Goal: Transaction & Acquisition: Purchase product/service

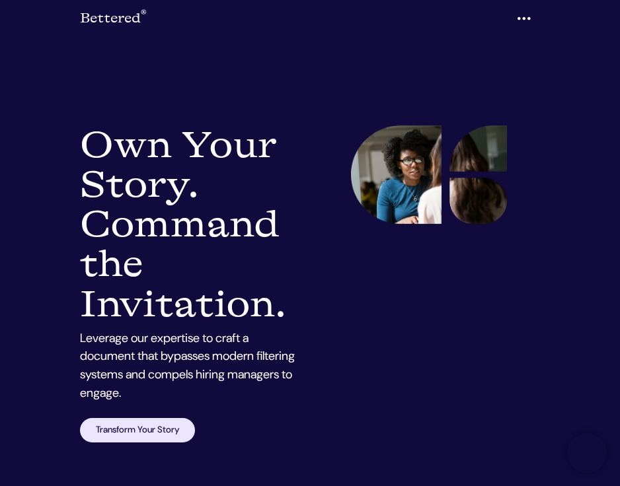
click at [580, 243] on section "Grab the attention of HR recruiters and hiring managers. Own Your Story. Comman…" at bounding box center [310, 243] width 620 height 486
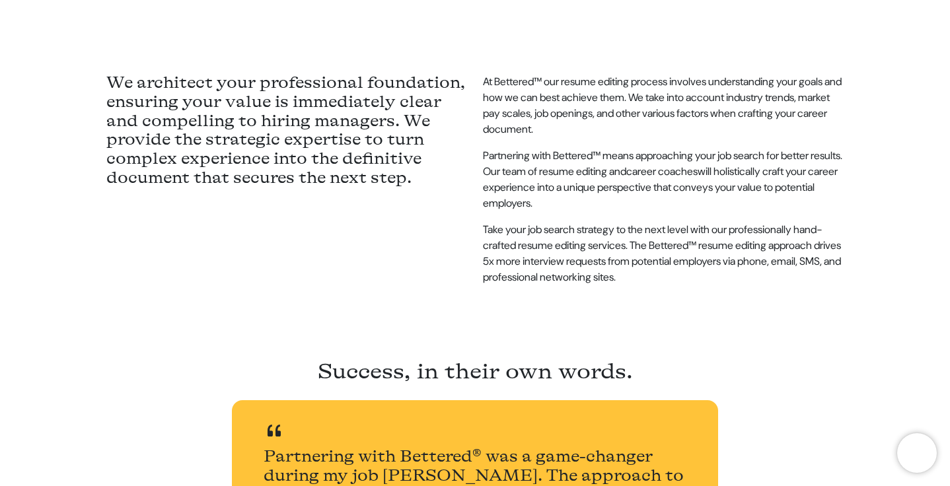
scroll to position [552, 0]
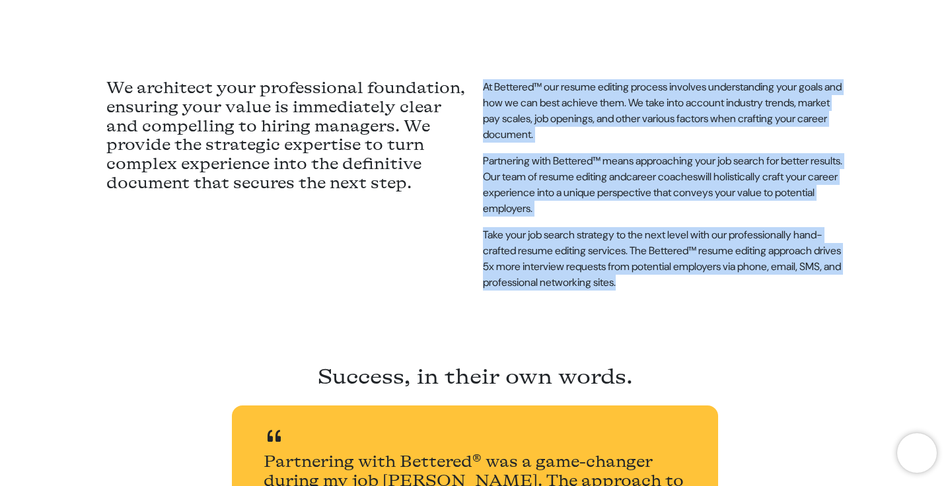
drag, startPoint x: 485, startPoint y: 48, endPoint x: 755, endPoint y: 237, distance: 329.6
click at [755, 237] on main "At Bettered™ our resume editing process involves understanding your goals and h…" at bounding box center [663, 151] width 377 height 222
copy main "At Bettered™ our resume editing process involves understanding your goals and h…"
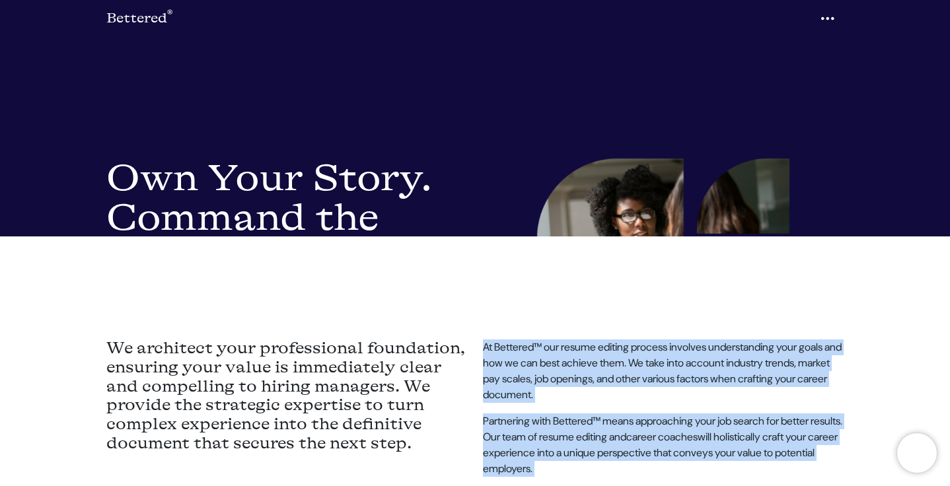
scroll to position [396, 0]
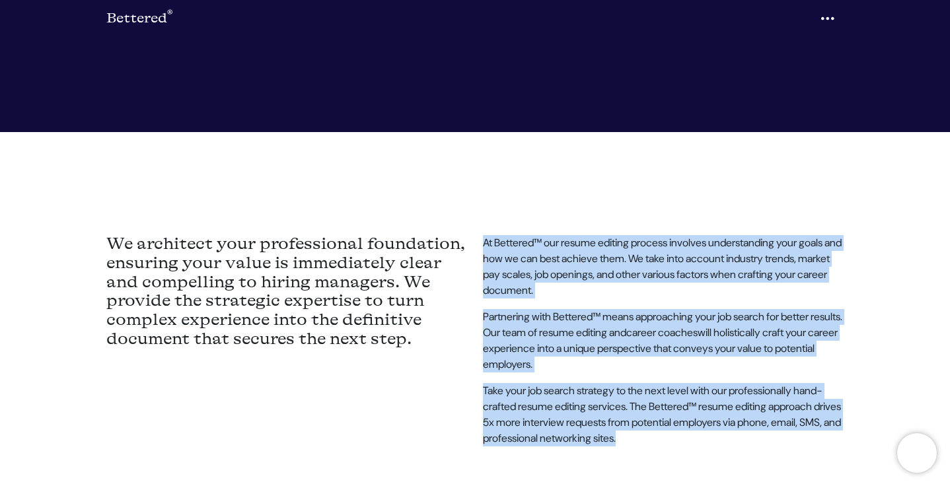
copy main "At Bettered™ our resume editing process involves understanding your goals and h…"
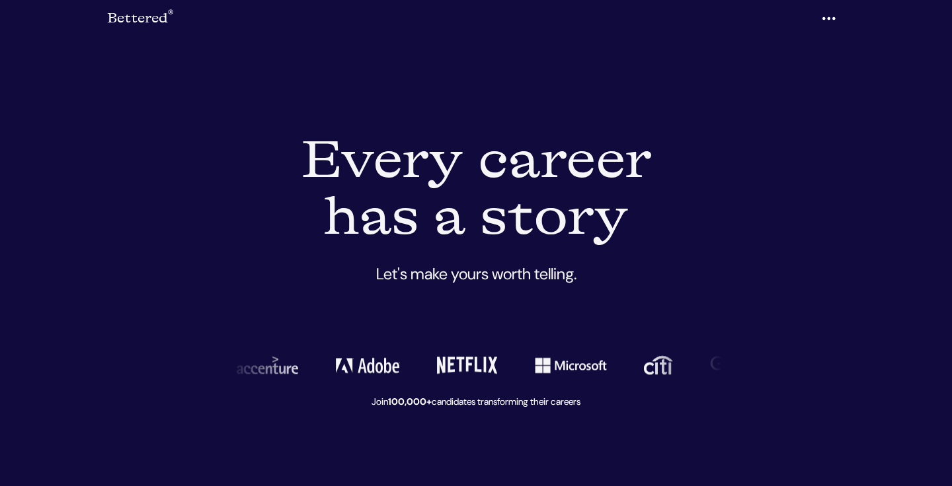
click at [100, 19] on div "Bettered ® Menu Our Story Services Expertise Client Stories Insights The Proces…" at bounding box center [475, 18] width 753 height 26
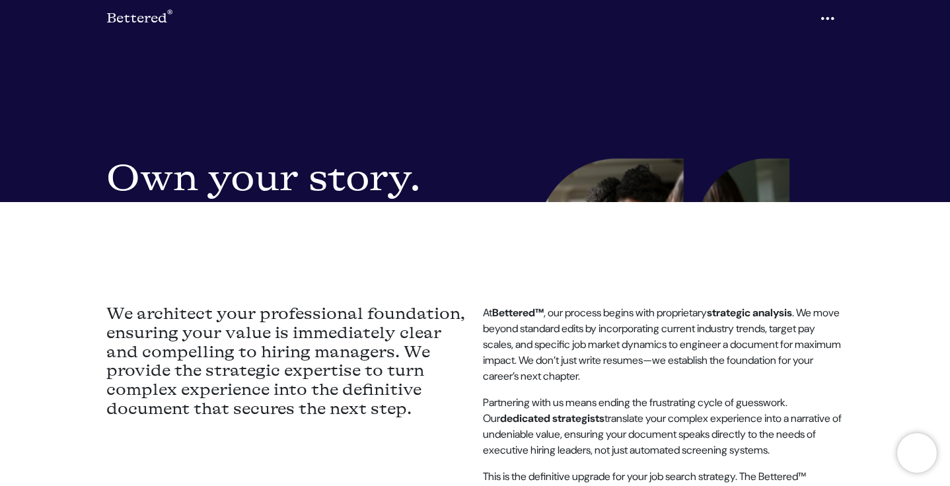
scroll to position [407, 0]
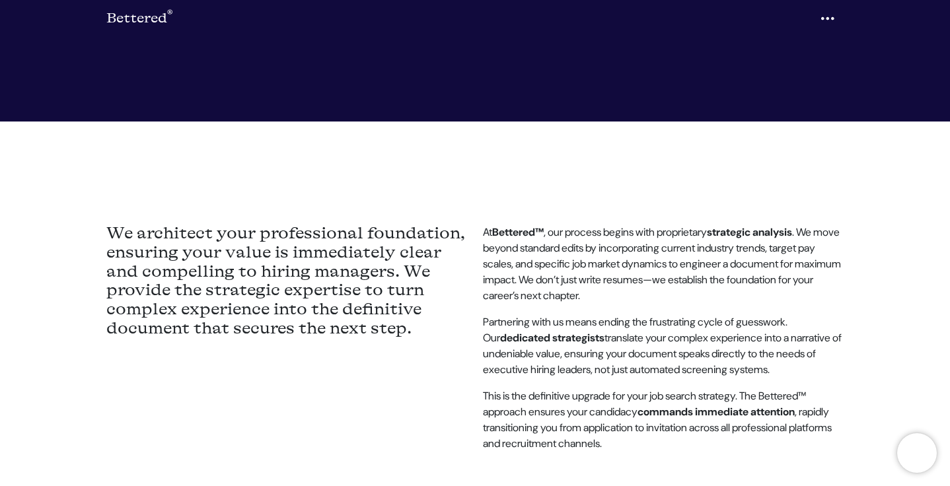
scroll to position [407, 0]
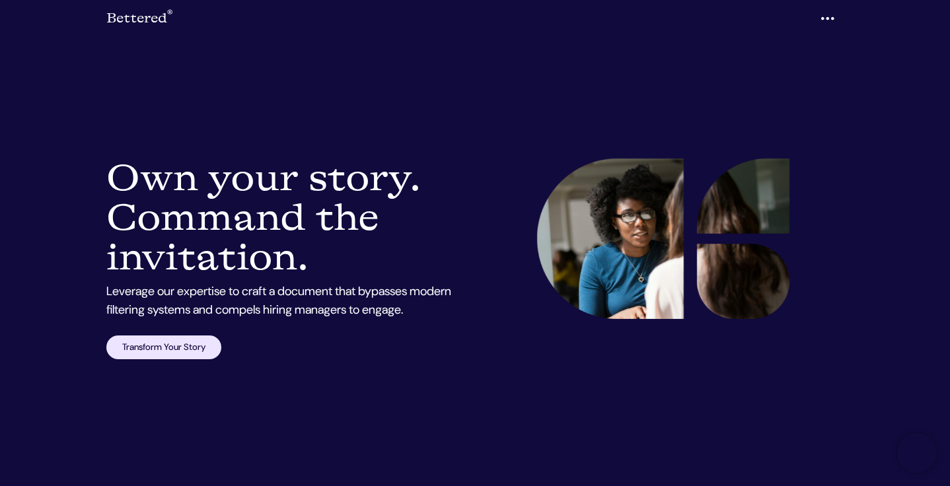
scroll to position [13, 0]
click at [514, 283] on div at bounding box center [663, 259] width 377 height 201
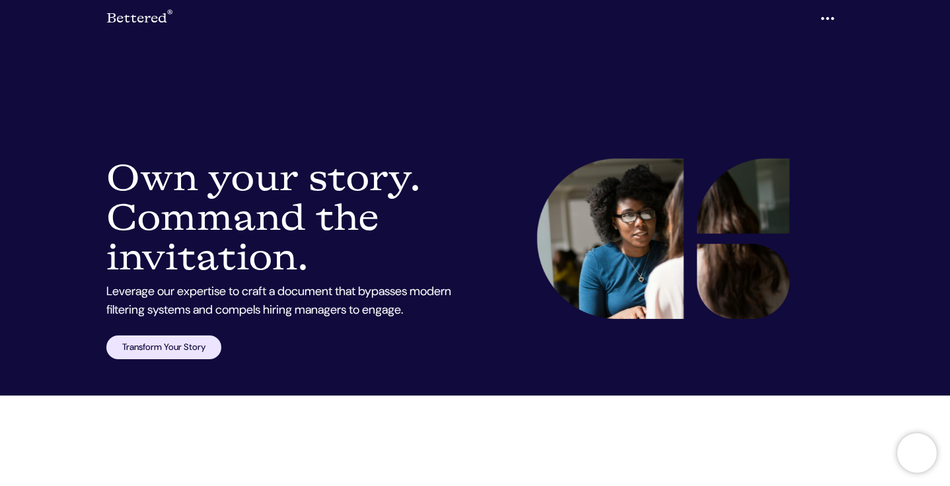
scroll to position [0, 0]
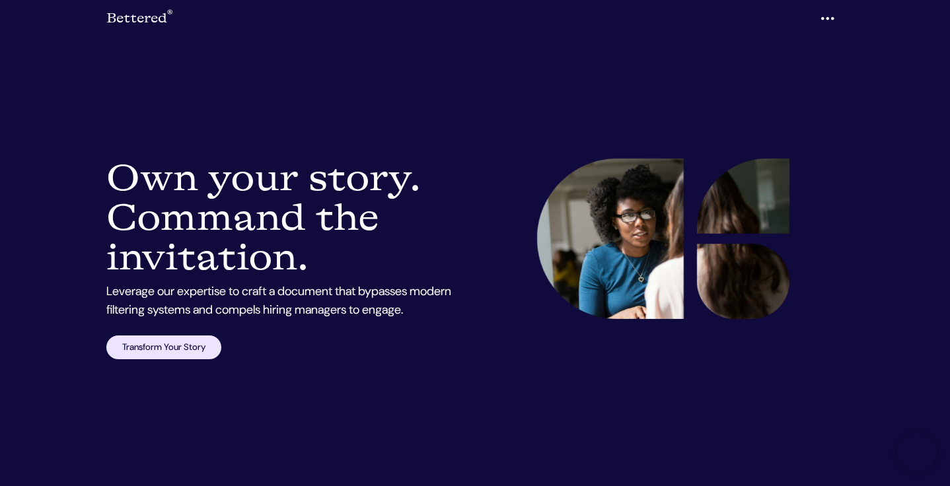
click at [445, 280] on div "Resume Writing Services Own your story. Command the invitation. Leverage our ex…" at bounding box center [286, 259] width 377 height 201
